Goal: Information Seeking & Learning: Check status

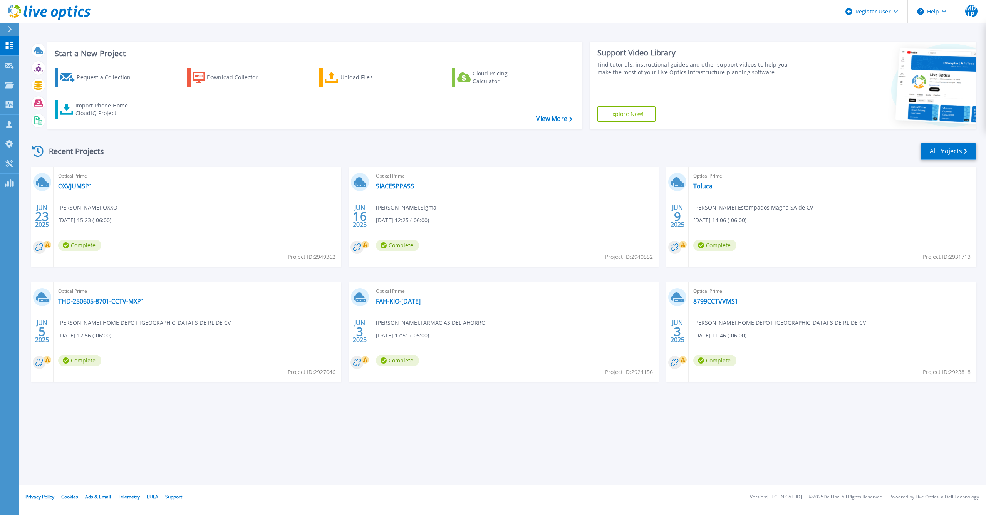
click at [938, 155] on link "All Projects" at bounding box center [949, 151] width 56 height 17
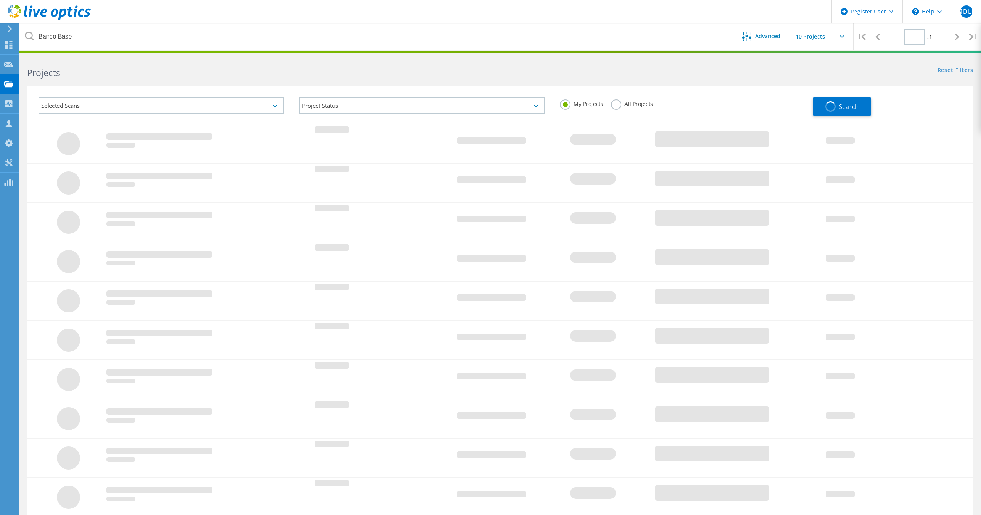
type input "1"
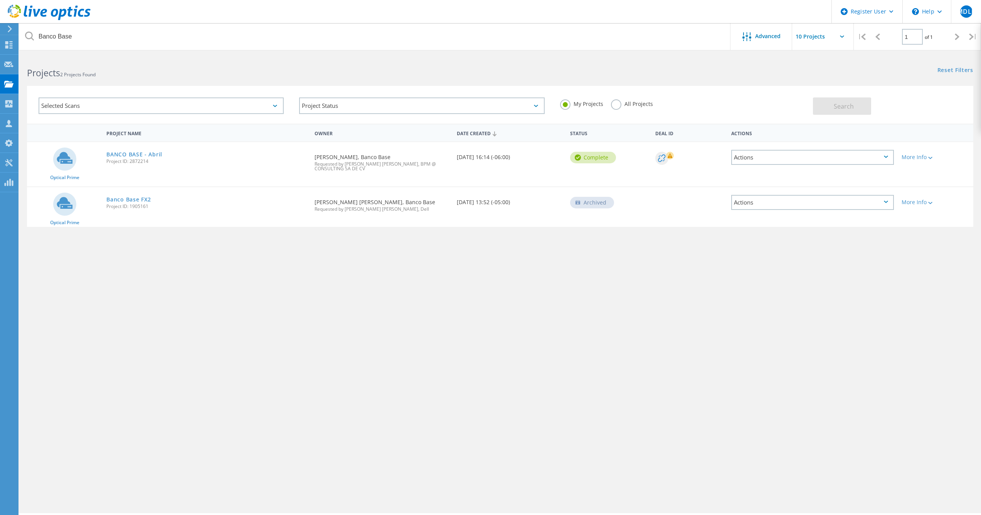
click at [612, 105] on label "All Projects" at bounding box center [632, 102] width 42 height 7
click at [0, 0] on input "All Projects" at bounding box center [0, 0] width 0 height 0
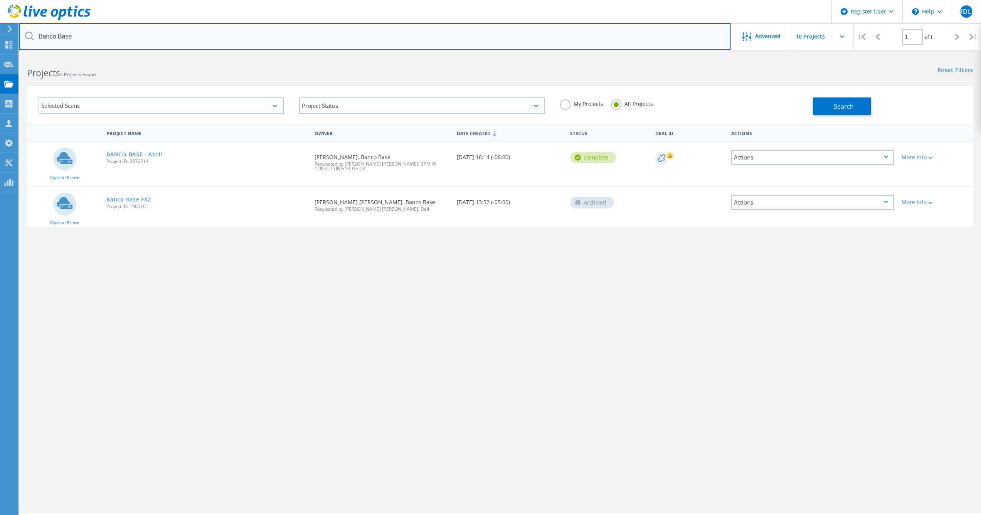
click at [159, 38] on input "Banco Base" at bounding box center [374, 36] width 711 height 27
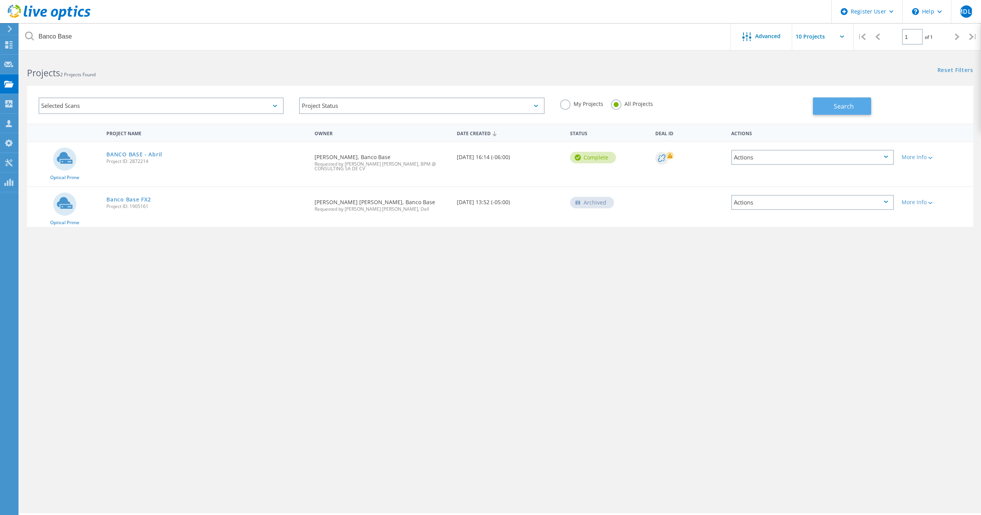
click at [838, 112] on button "Search" at bounding box center [842, 105] width 58 height 17
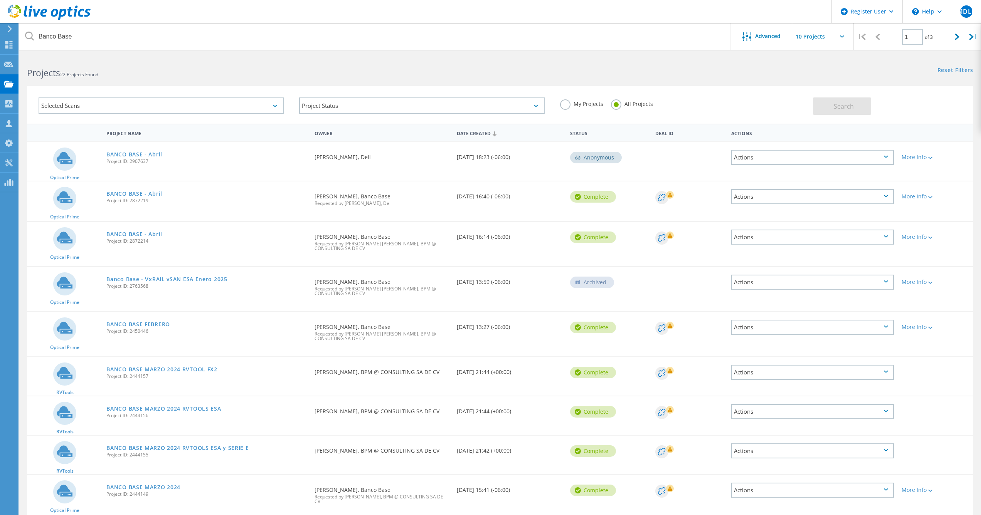
drag, startPoint x: 326, startPoint y: 158, endPoint x: 369, endPoint y: 158, distance: 43.2
click at [369, 158] on div "Optical Prime BANCO BASE - Abril Project ID: 2907637 Requested By Ivan Nava, De…" at bounding box center [500, 161] width 946 height 39
drag, startPoint x: 369, startPoint y: 158, endPoint x: 443, endPoint y: 193, distance: 81.9
click at [445, 193] on div "Optical Prime BANCO BASE - Abril Project ID: 2872219 Requested By Jose Carlos S…" at bounding box center [500, 201] width 946 height 40
click at [144, 204] on div "BANCO BASE - Abril Project ID: 2872219" at bounding box center [206, 195] width 208 height 29
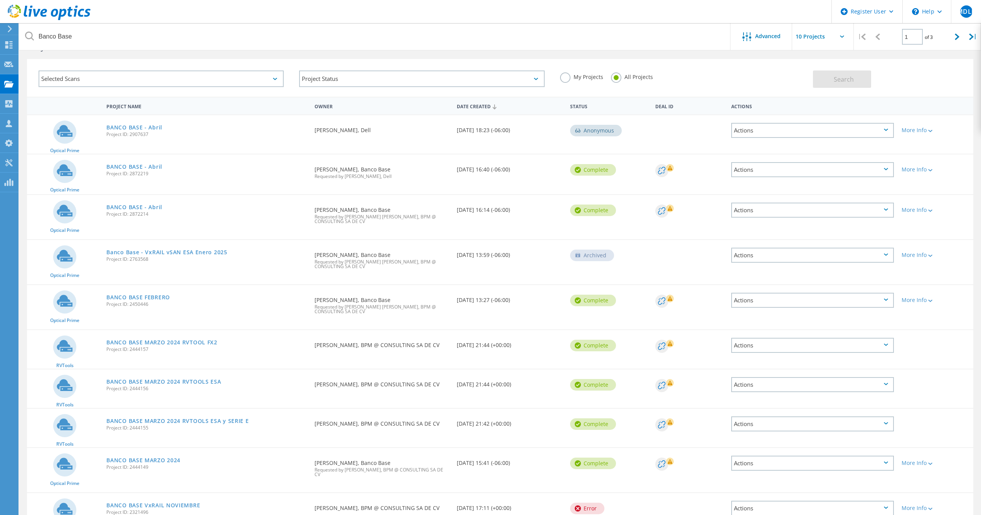
scroll to position [39, 0]
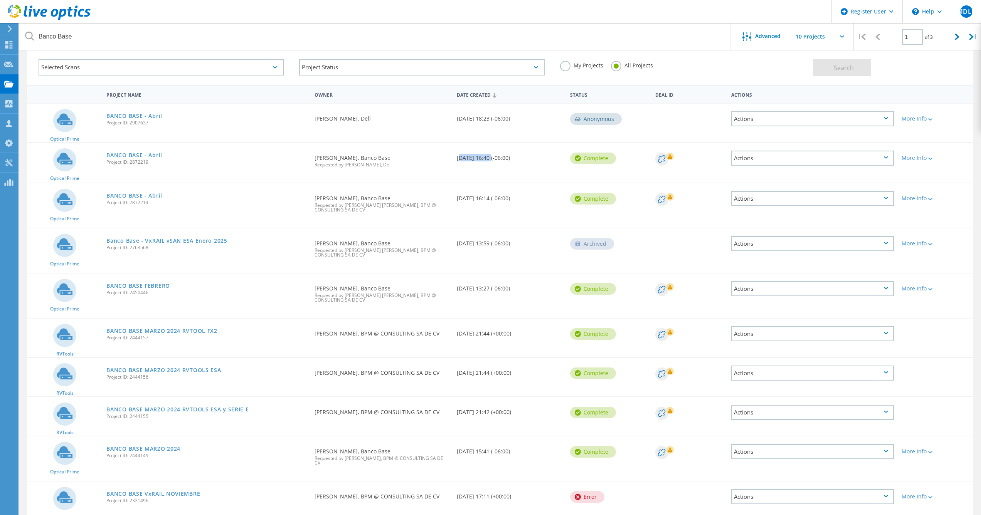
drag, startPoint x: 458, startPoint y: 158, endPoint x: 487, endPoint y: 157, distance: 28.9
click at [487, 157] on div "Date Created 04/24/2025, 16:40 (-06:00)" at bounding box center [510, 155] width 114 height 25
click at [137, 194] on link "BANCO BASE - Abril" at bounding box center [134, 195] width 56 height 5
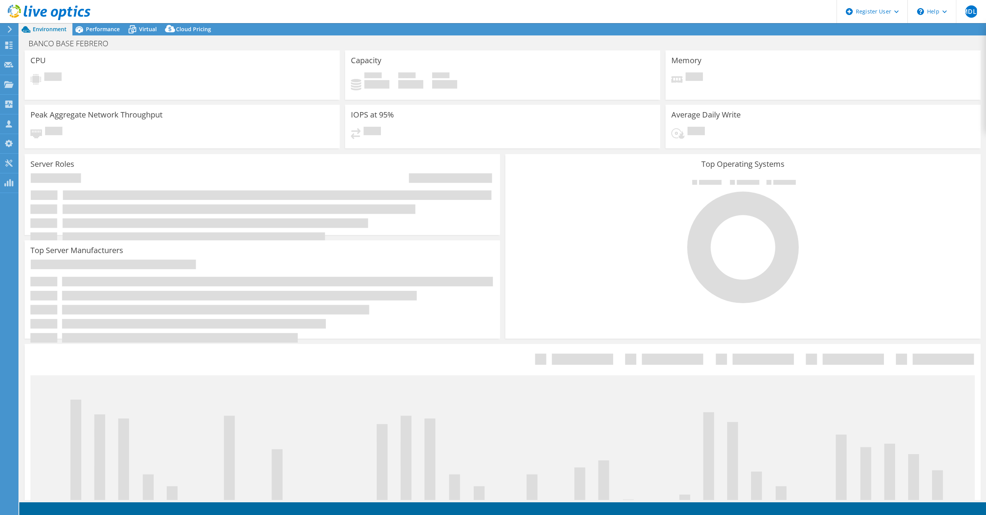
select select "USEast"
select select "USD"
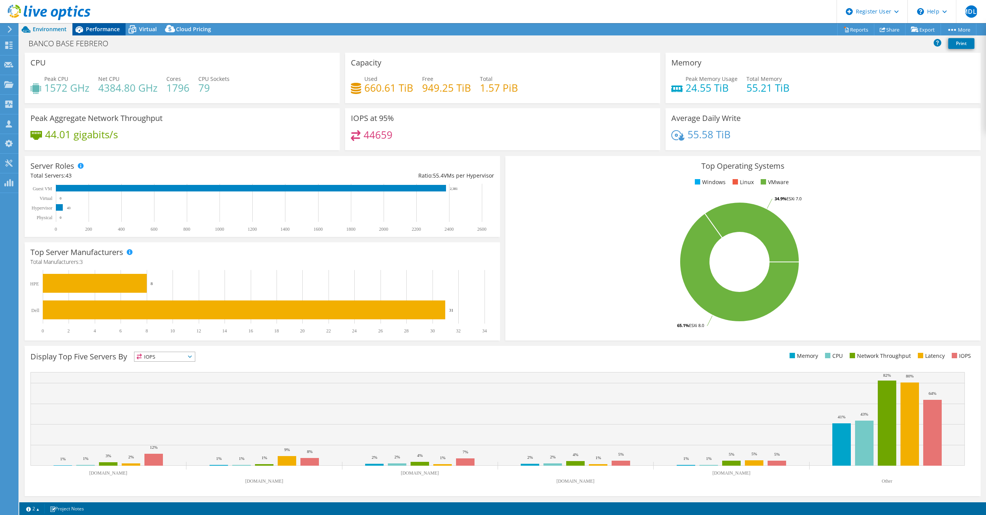
click at [102, 32] on span "Performance" at bounding box center [103, 28] width 34 height 7
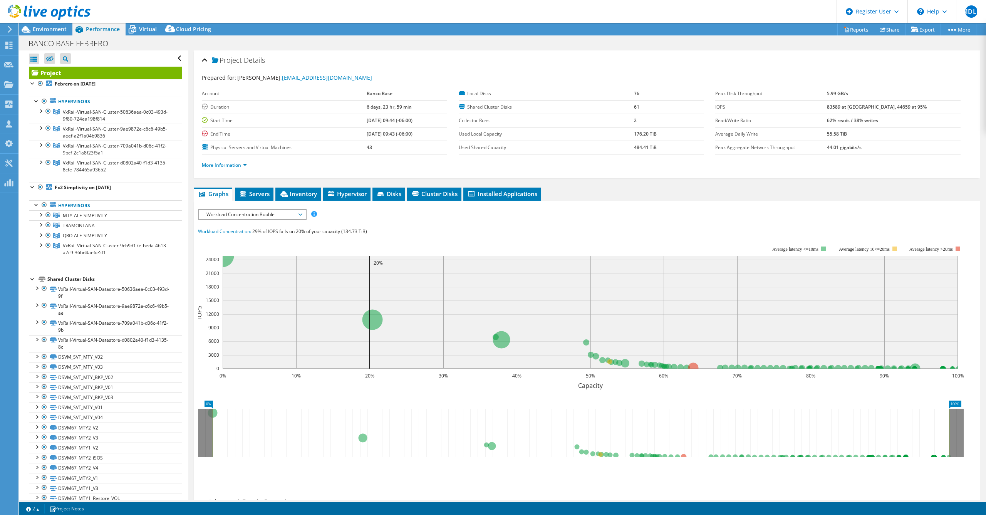
click at [32, 280] on div at bounding box center [33, 279] width 8 height 8
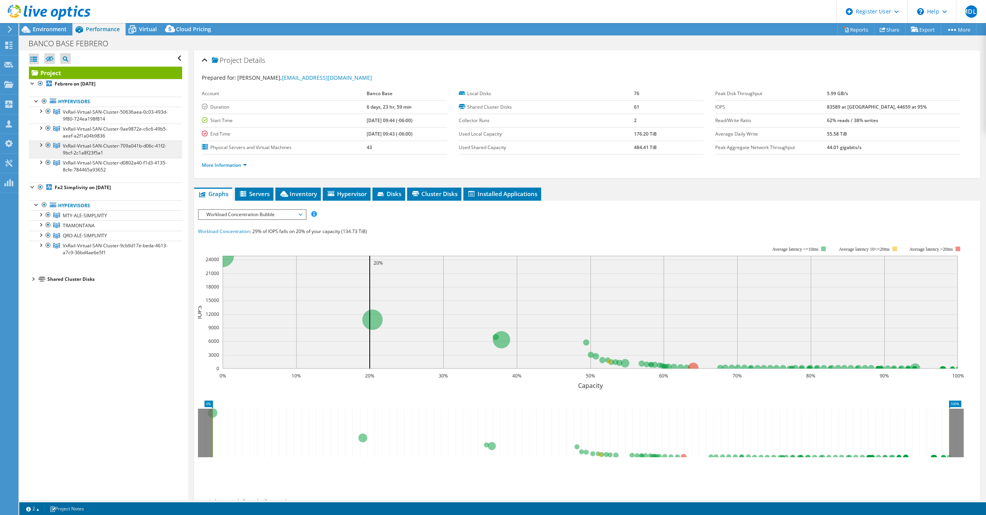
click at [43, 162] on div at bounding box center [41, 162] width 8 height 8
click at [41, 146] on div at bounding box center [41, 145] width 8 height 8
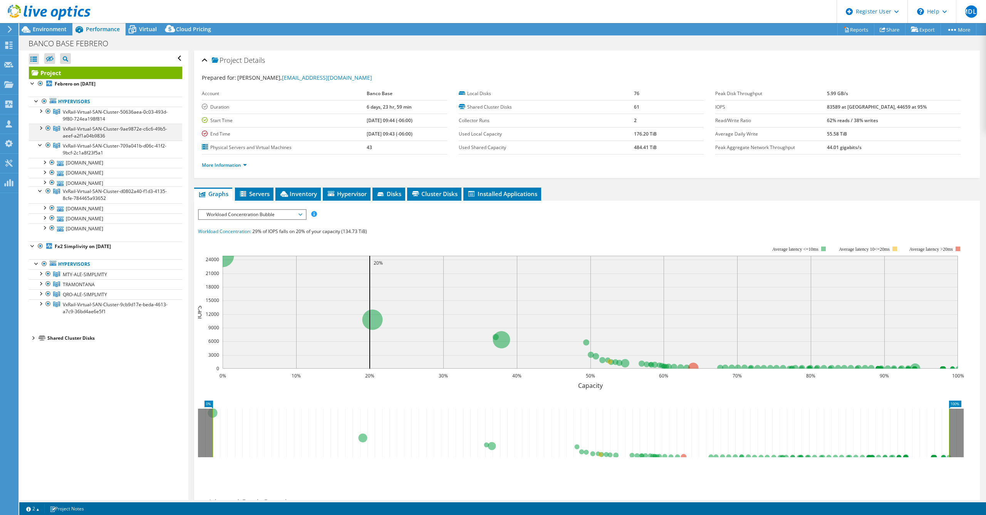
click at [42, 129] on div at bounding box center [41, 128] width 8 height 8
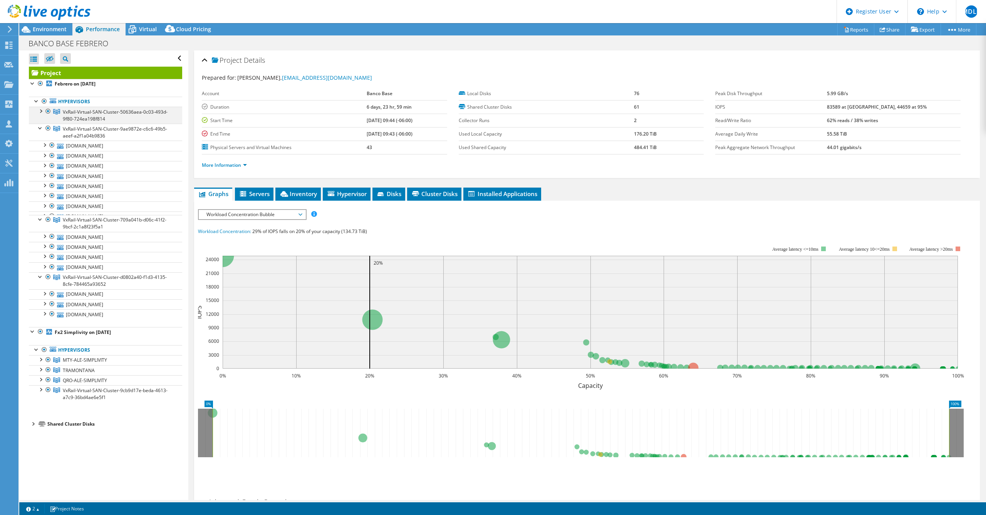
click at [42, 112] on div at bounding box center [41, 111] width 8 height 8
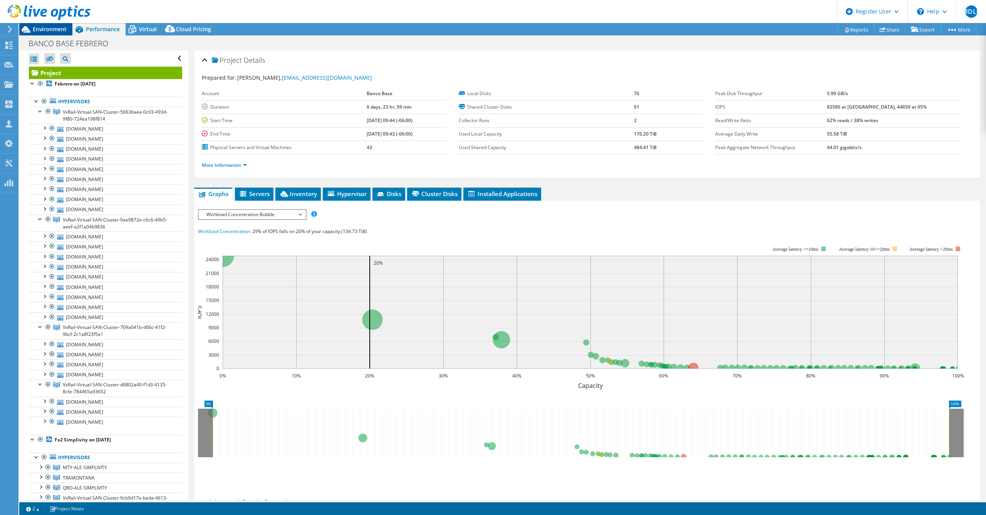
click at [54, 28] on span "Environment" at bounding box center [50, 28] width 34 height 7
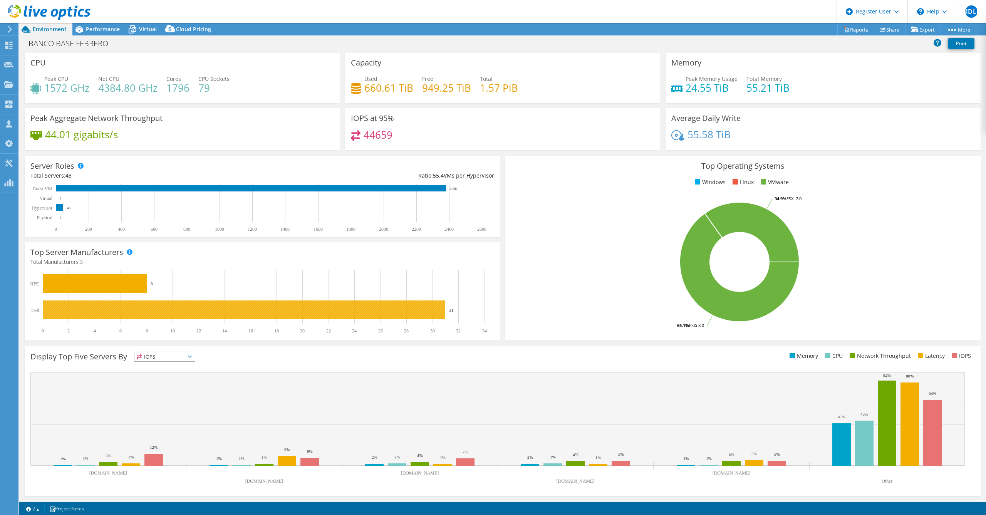
drag, startPoint x: 454, startPoint y: 308, endPoint x: 448, endPoint y: 311, distance: 6.2
click at [448, 311] on rect at bounding box center [258, 302] width 457 height 64
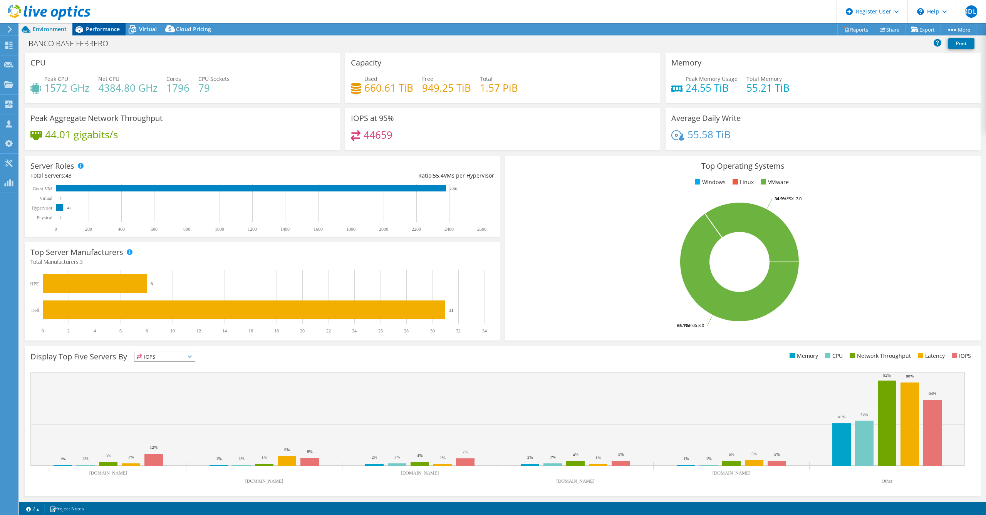
click at [107, 31] on span "Performance" at bounding box center [103, 28] width 34 height 7
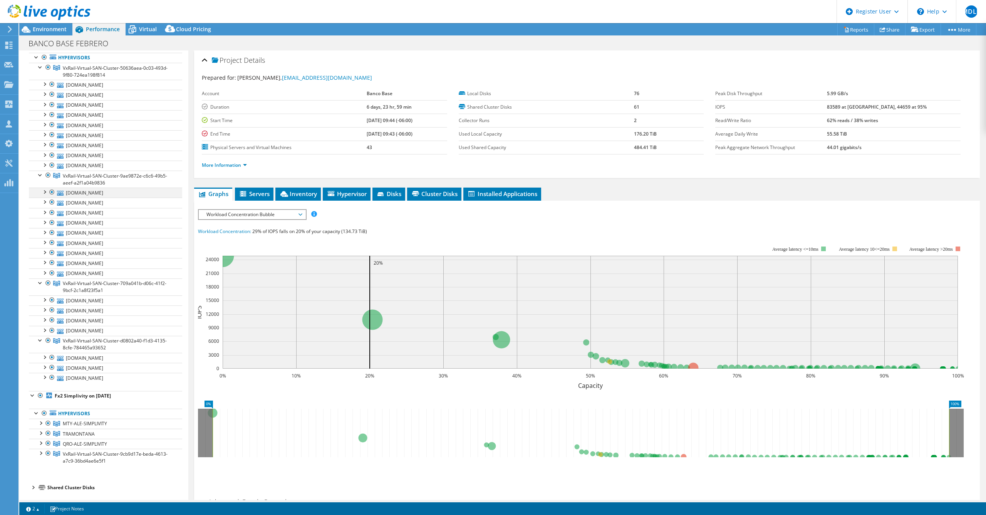
scroll to position [45, 0]
click at [42, 339] on div at bounding box center [41, 338] width 8 height 8
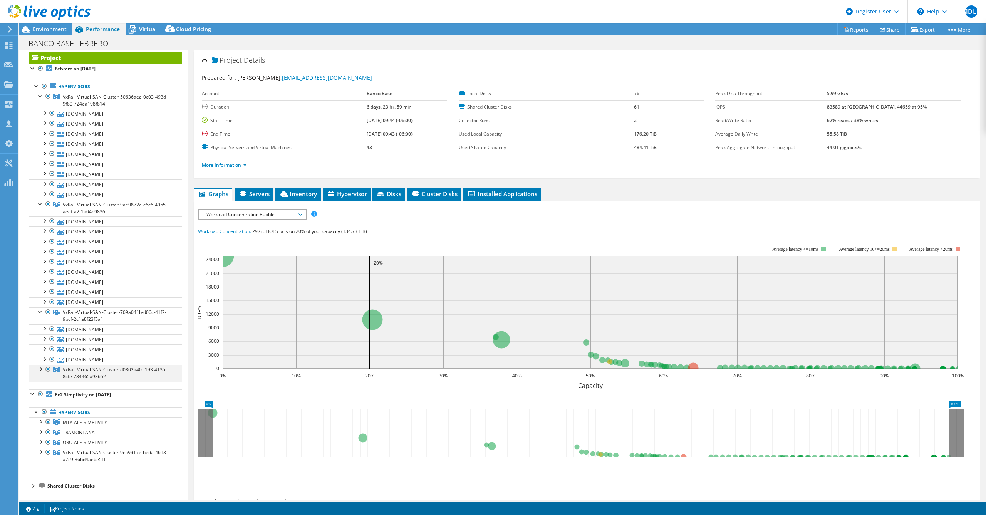
click at [40, 370] on div at bounding box center [41, 369] width 8 height 8
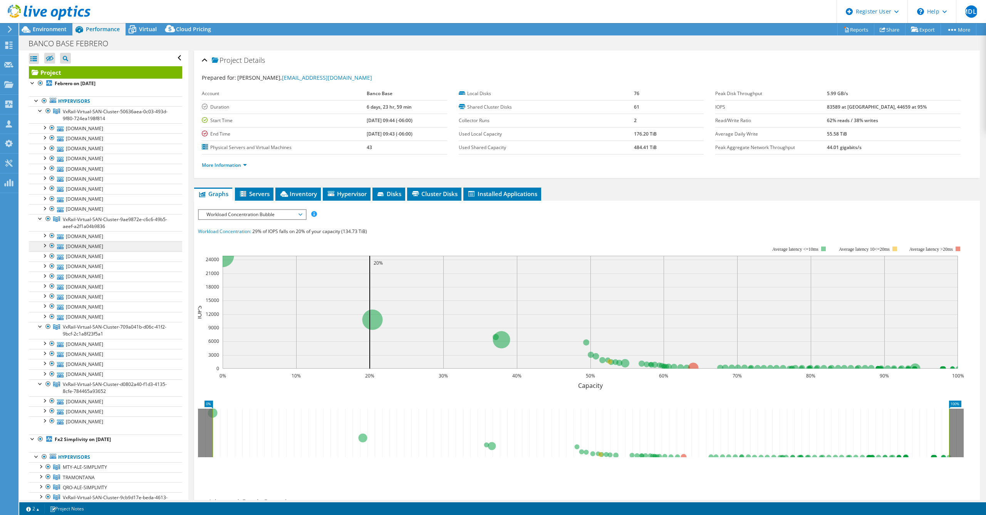
scroll to position [0, 0]
drag, startPoint x: 360, startPoint y: 146, endPoint x: 353, endPoint y: 146, distance: 7.3
click at [353, 146] on tr "Physical Servers and Virtual Machines 43" at bounding box center [324, 147] width 245 height 13
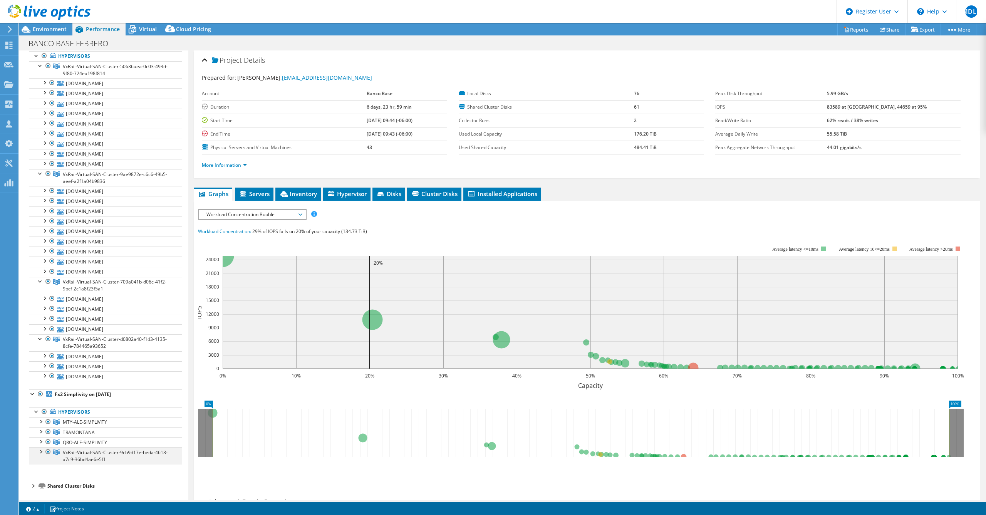
click at [42, 452] on div at bounding box center [41, 451] width 8 height 8
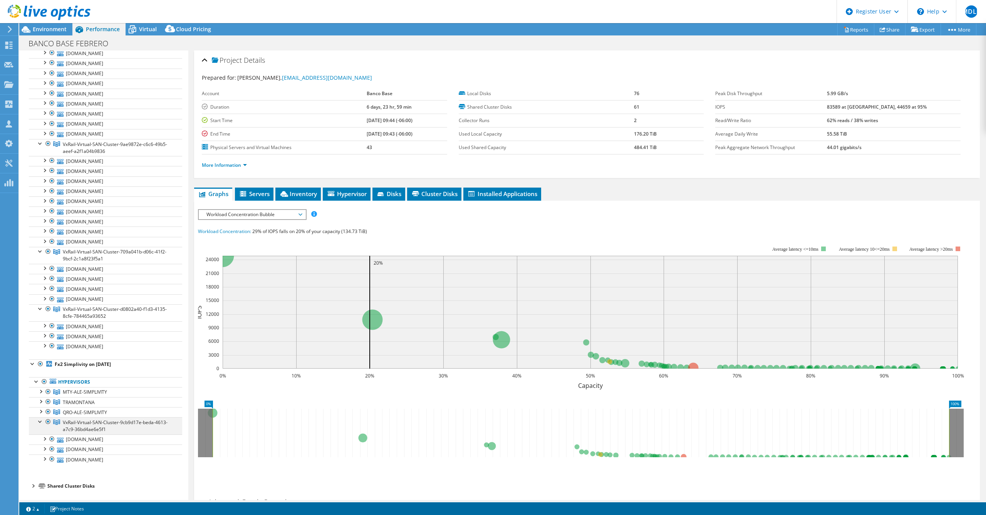
click at [42, 423] on div at bounding box center [41, 421] width 8 height 8
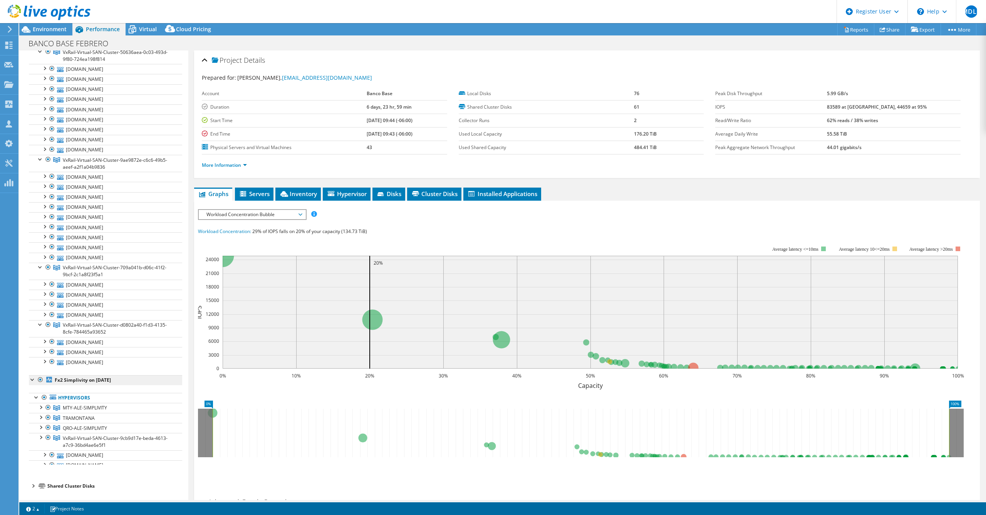
scroll to position [0, 0]
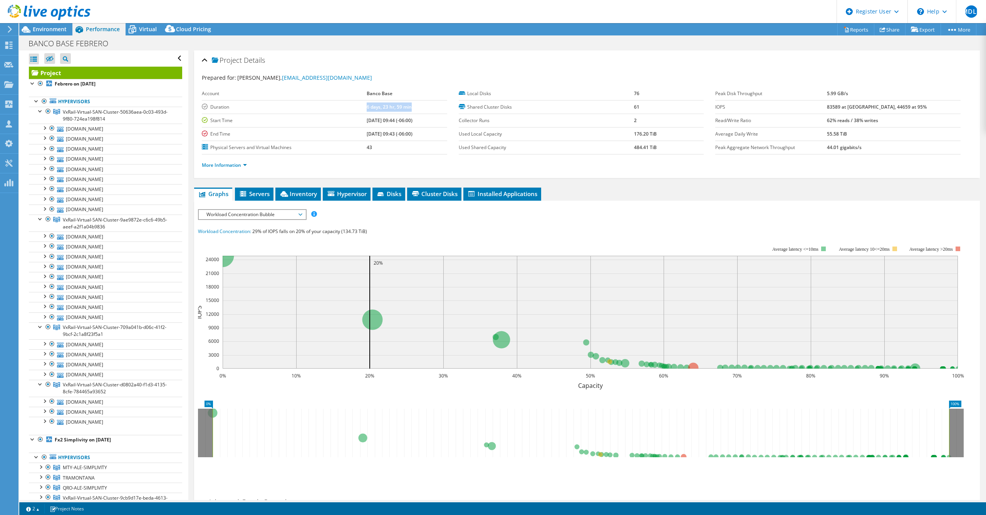
drag, startPoint x: 407, startPoint y: 106, endPoint x: 350, endPoint y: 107, distance: 57.0
click at [350, 107] on tr "Duration 6 days, 23 hr, 59 min" at bounding box center [324, 106] width 245 height 13
click at [39, 113] on div at bounding box center [41, 111] width 8 height 8
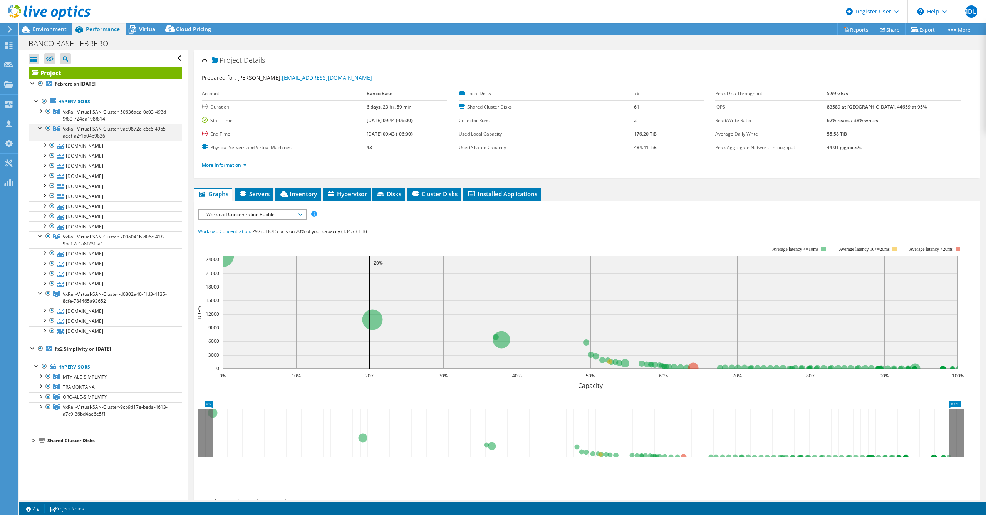
click at [40, 129] on div at bounding box center [41, 128] width 8 height 8
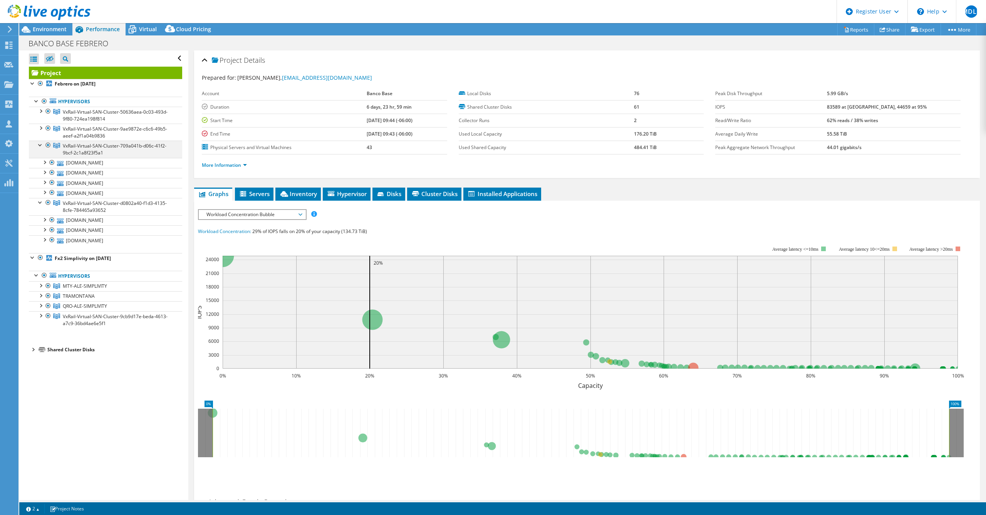
click at [39, 144] on div at bounding box center [41, 145] width 8 height 8
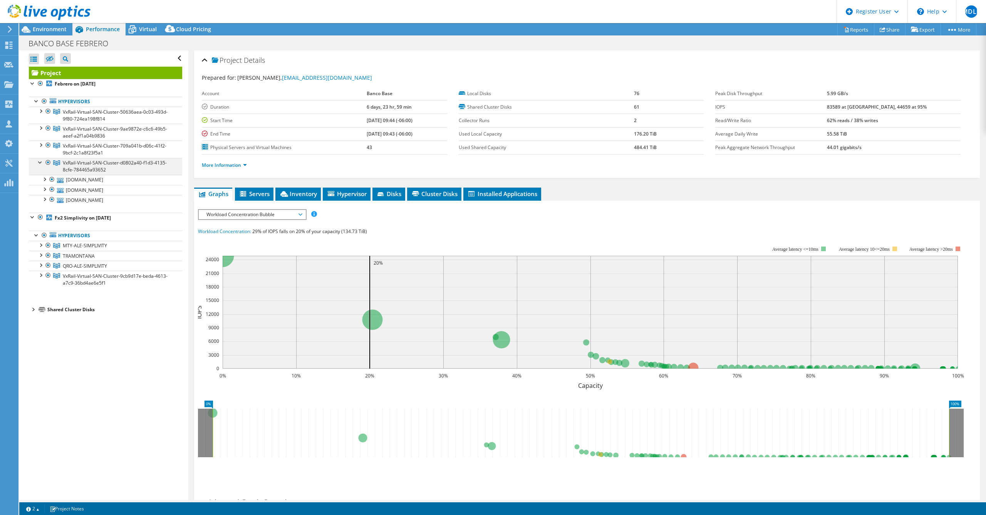
click at [40, 163] on div at bounding box center [41, 162] width 8 height 8
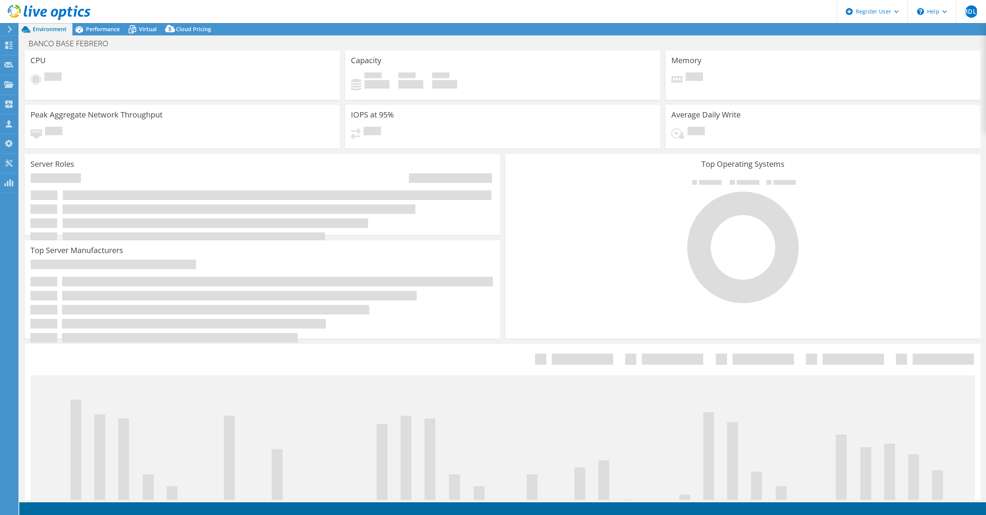
select select "USEast"
select select "USD"
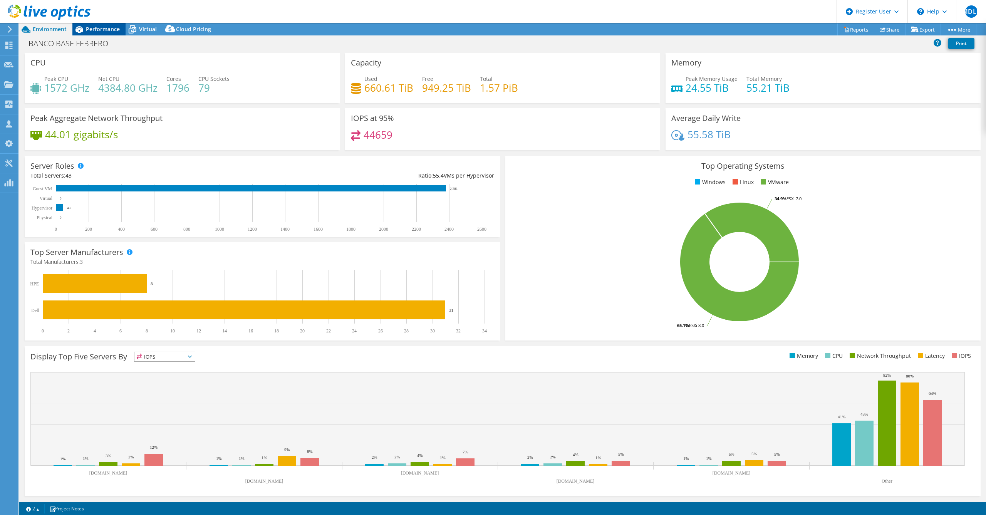
click at [103, 25] on span "Performance" at bounding box center [103, 28] width 34 height 7
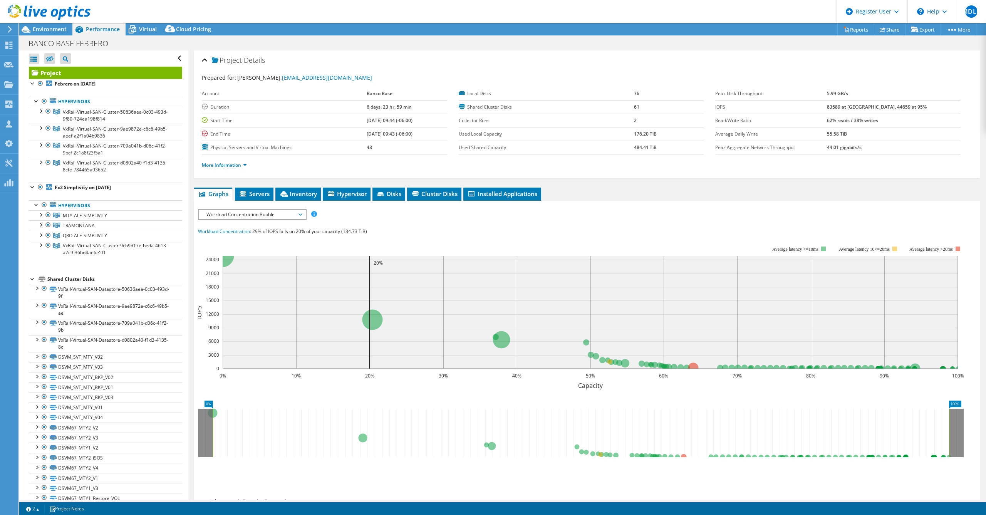
drag, startPoint x: 352, startPoint y: 122, endPoint x: 378, endPoint y: 123, distance: 25.8
click at [378, 123] on tr "Start Time [DATE] 09:44 (-06:00)" at bounding box center [324, 120] width 245 height 13
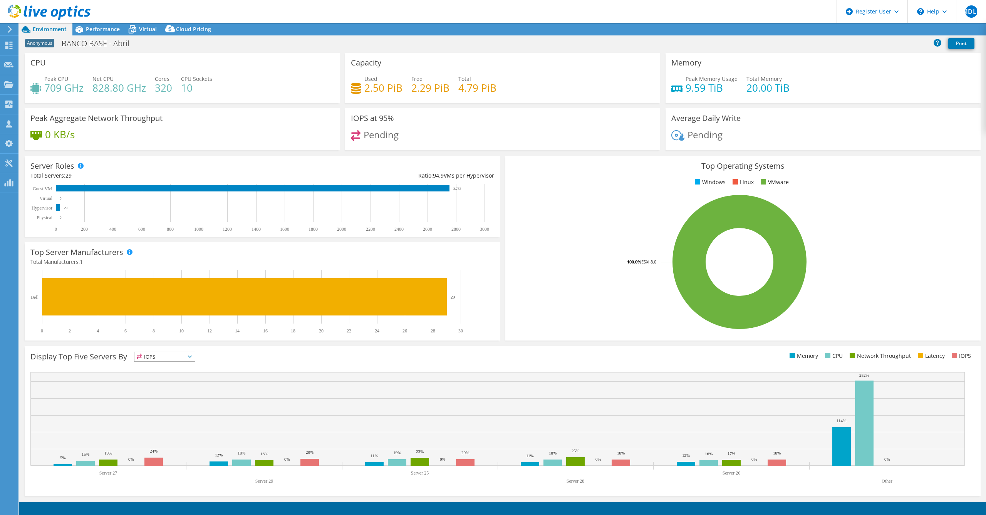
select select "USD"
drag, startPoint x: 67, startPoint y: 208, endPoint x: 39, endPoint y: 213, distance: 28.6
click at [50, 208] on icon "0 200 400 600 800 1000 1200 1400 1600 1800 2000 2200 2400 2600 2800 3000 Physic…" at bounding box center [260, 208] width 460 height 48
click at [94, 27] on span "Performance" at bounding box center [103, 28] width 34 height 7
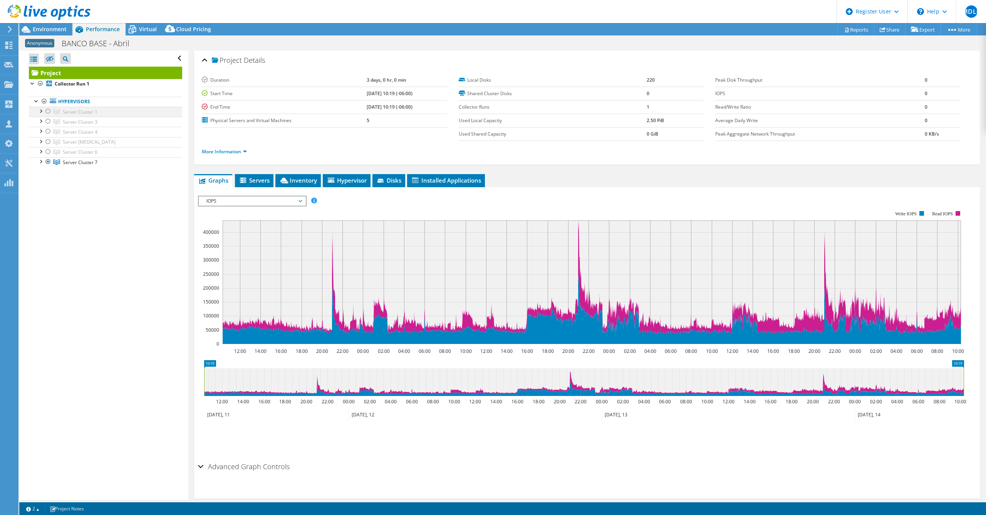
click at [42, 113] on div at bounding box center [41, 111] width 8 height 8
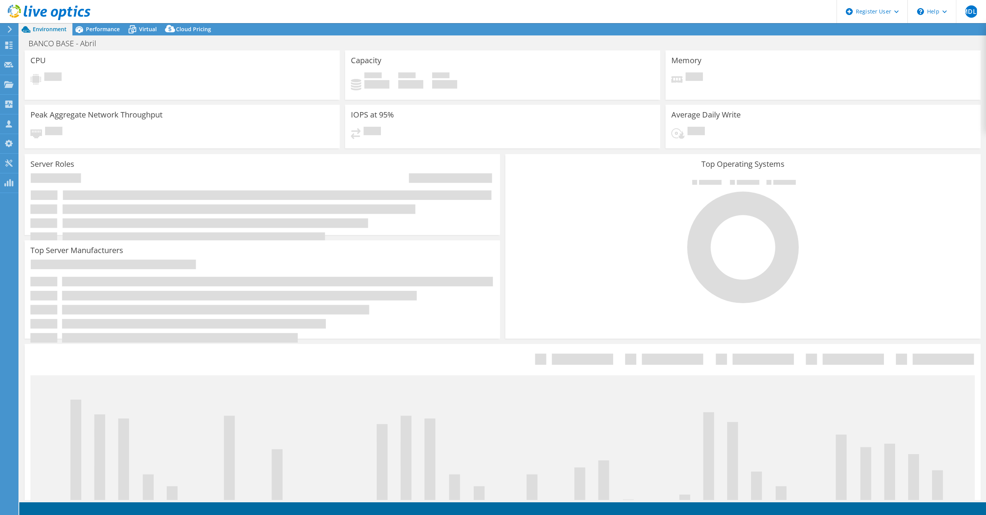
select select "USD"
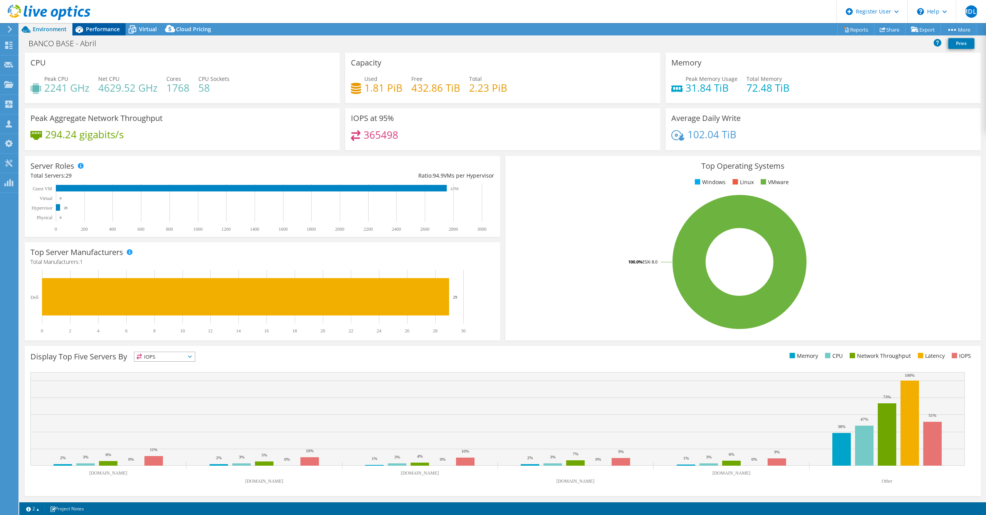
click at [103, 30] on span "Performance" at bounding box center [103, 28] width 34 height 7
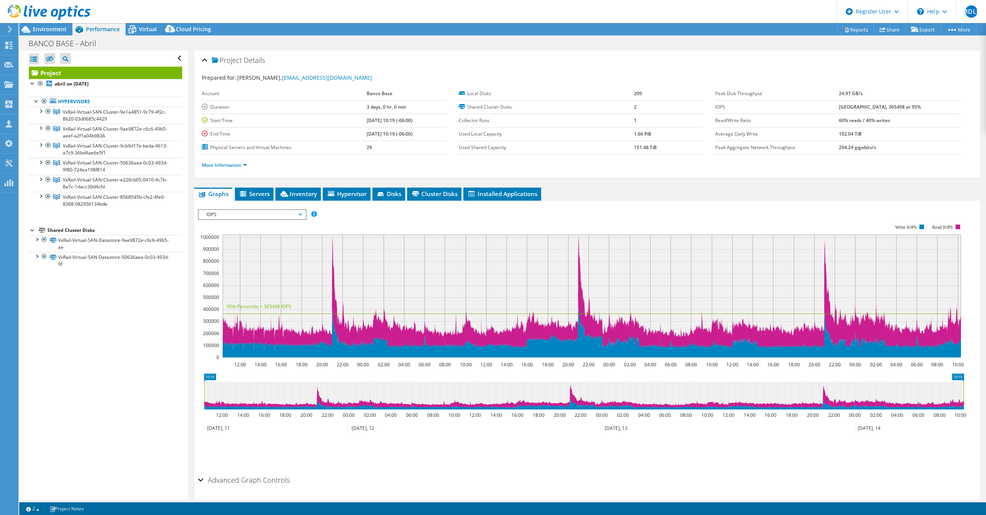
click at [31, 228] on div at bounding box center [33, 230] width 8 height 8
drag, startPoint x: 354, startPoint y: 105, endPoint x: 399, endPoint y: 105, distance: 45.1
click at [399, 105] on tr "Duration 3 days, 0 hr, 0 min" at bounding box center [324, 106] width 245 height 13
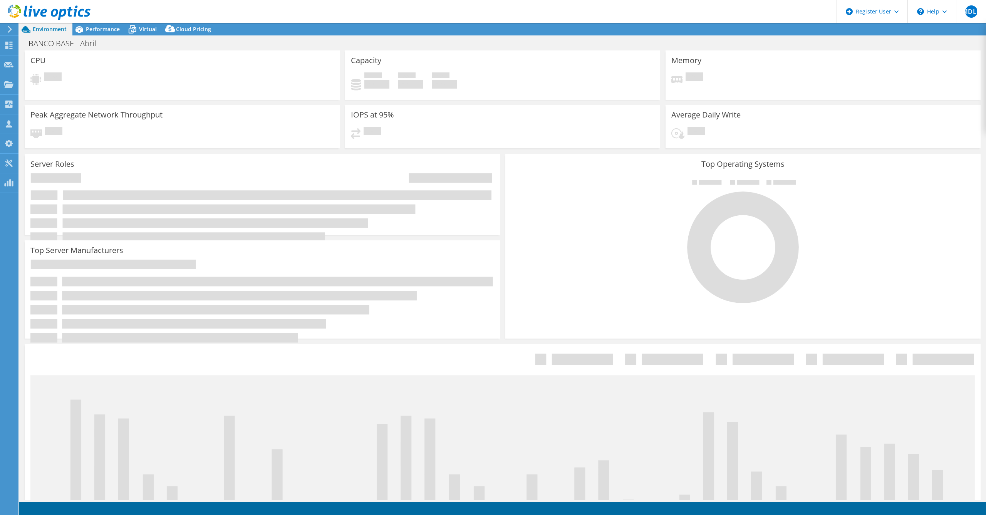
select select "USD"
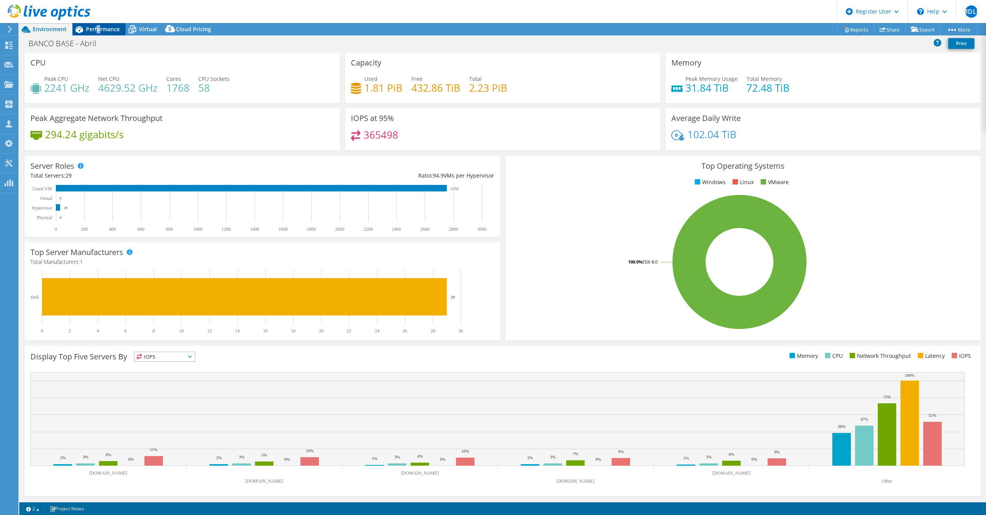
click at [98, 27] on span "Performance" at bounding box center [103, 28] width 34 height 7
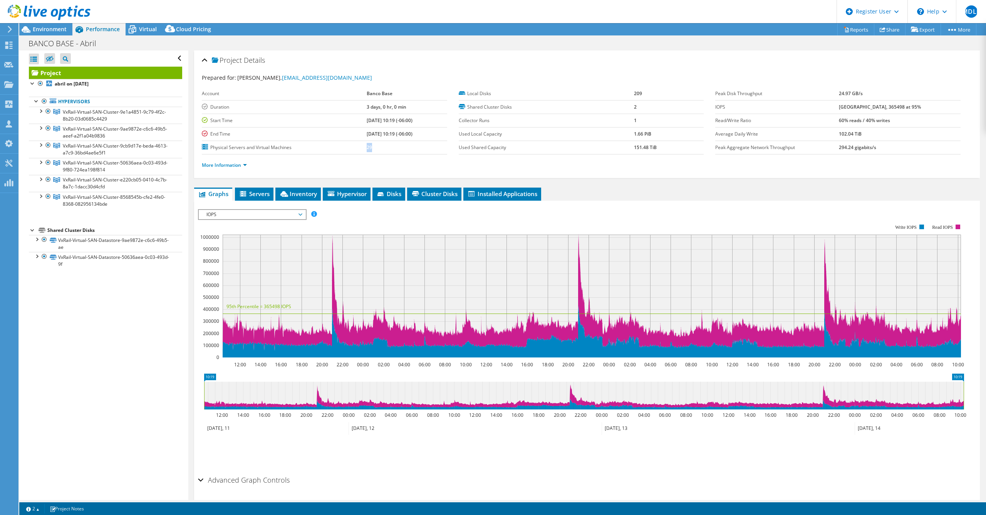
drag, startPoint x: 360, startPoint y: 147, endPoint x: 346, endPoint y: 147, distance: 14.3
click at [346, 147] on tr "Physical Servers and Virtual Machines 29" at bounding box center [324, 147] width 245 height 13
drag, startPoint x: 346, startPoint y: 143, endPoint x: 432, endPoint y: 113, distance: 90.8
click at [432, 113] on tr "Duration 3 days, 0 hr, 0 min" at bounding box center [324, 106] width 245 height 13
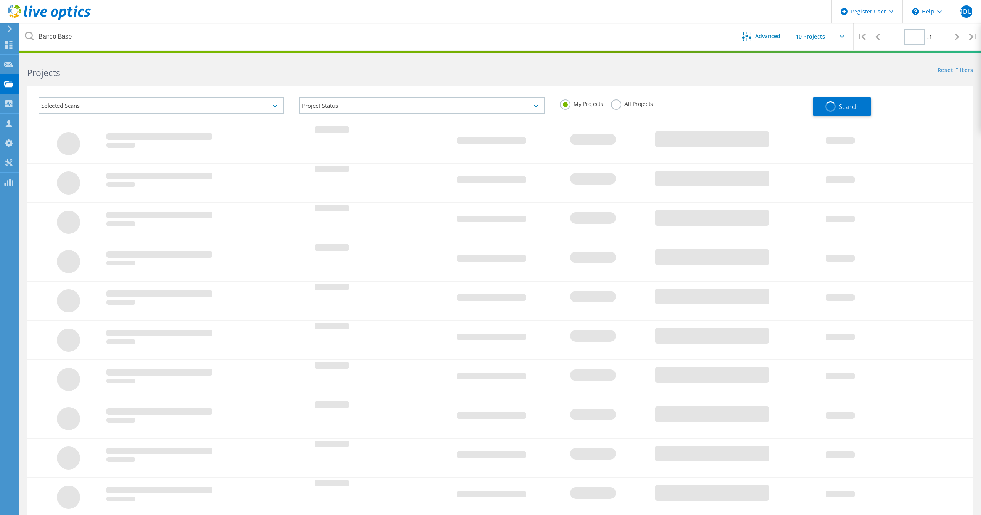
type input "1"
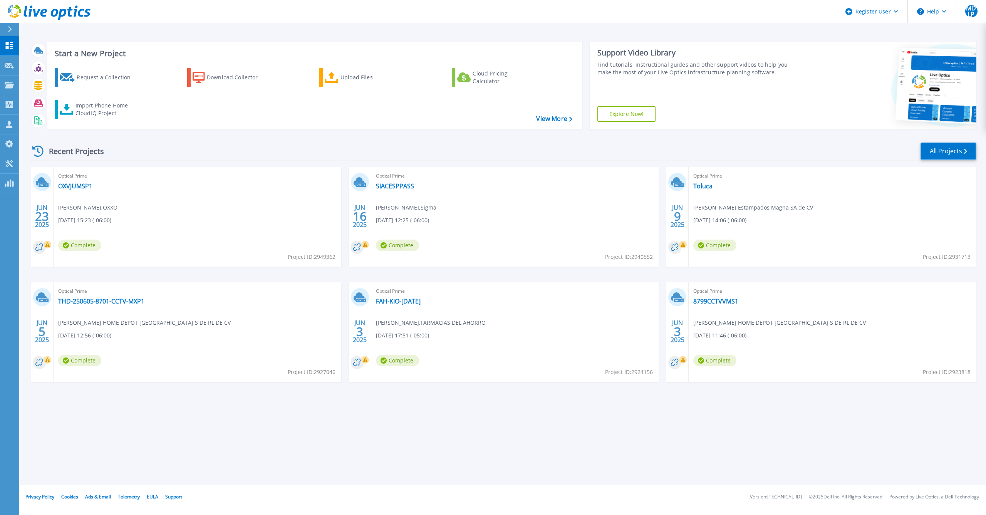
click at [955, 152] on link "All Projects" at bounding box center [949, 151] width 56 height 17
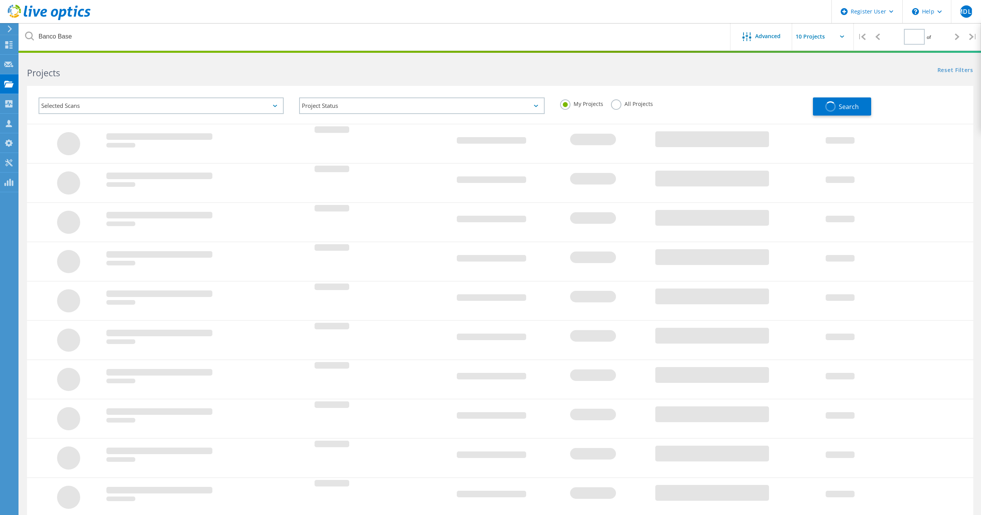
type input "1"
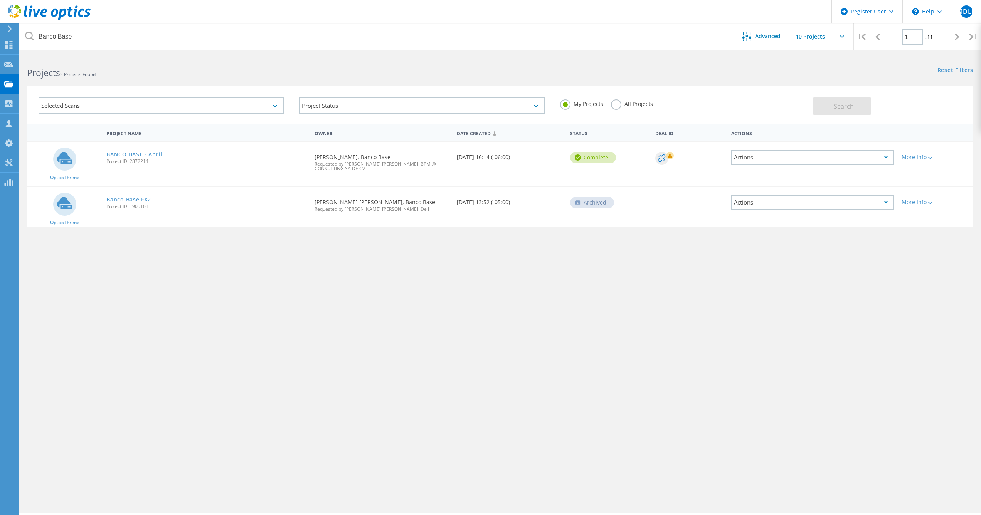
drag, startPoint x: 616, startPoint y: 106, endPoint x: 573, endPoint y: 120, distance: 46.3
click at [617, 106] on label "All Projects" at bounding box center [632, 102] width 42 height 7
click at [0, 0] on input "All Projects" at bounding box center [0, 0] width 0 height 0
click at [845, 113] on button "Search" at bounding box center [842, 105] width 58 height 17
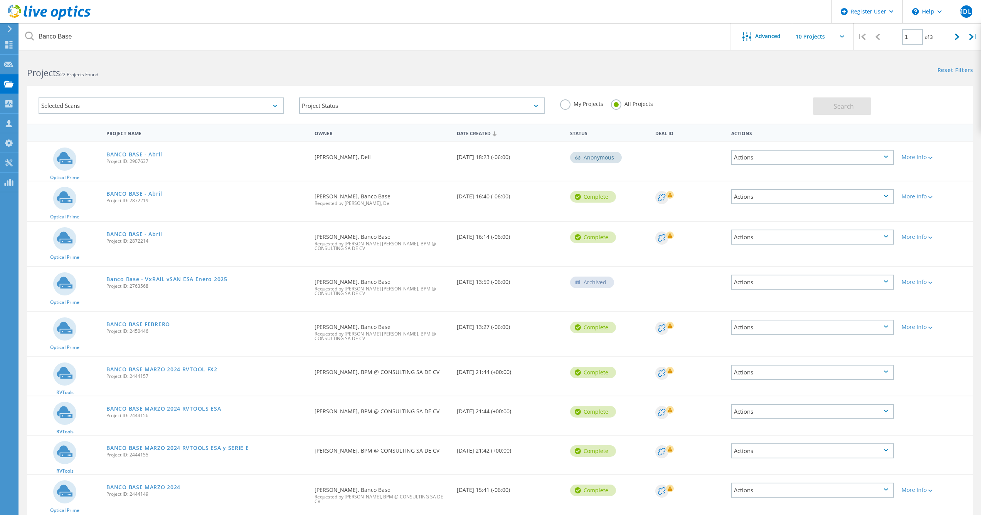
drag, startPoint x: 314, startPoint y: 196, endPoint x: 409, endPoint y: 197, distance: 95.2
click at [411, 196] on div "Requested By [PERSON_NAME], Banco Base Requested by [PERSON_NAME], Dell" at bounding box center [382, 197] width 142 height 32
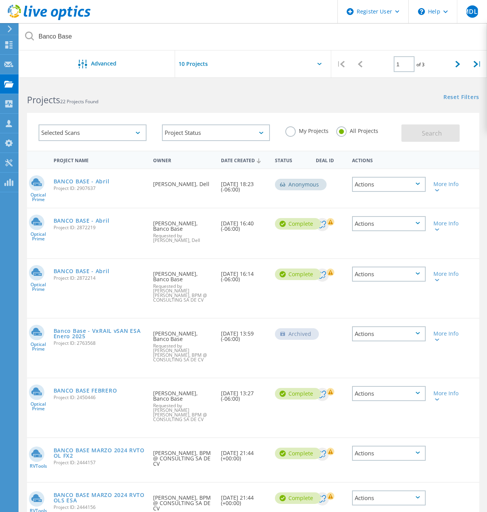
click at [177, 199] on div "Requested By [PERSON_NAME], Dell" at bounding box center [183, 185] width 68 height 33
